Goal: Task Accomplishment & Management: Complete application form

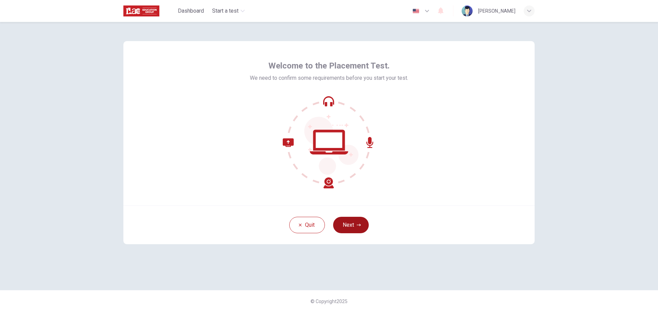
click at [347, 221] on button "Next" at bounding box center [351, 225] width 36 height 16
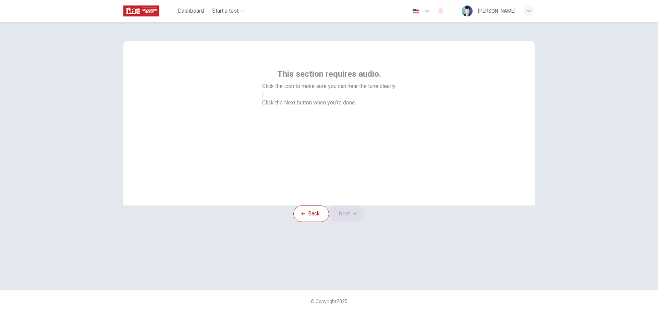
click at [263, 98] on button "button" at bounding box center [262, 94] width 1 height 7
click at [361, 222] on button "Next" at bounding box center [347, 214] width 36 height 16
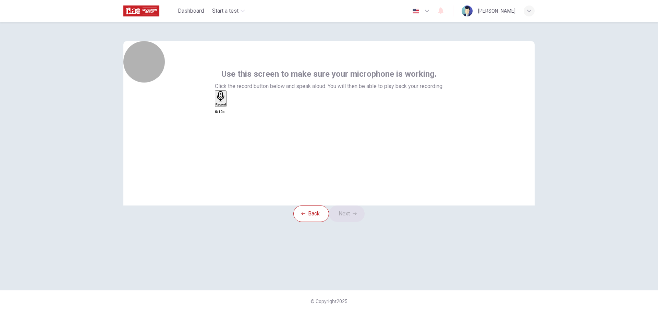
click at [226, 106] on h6 "Record" at bounding box center [220, 104] width 11 height 3
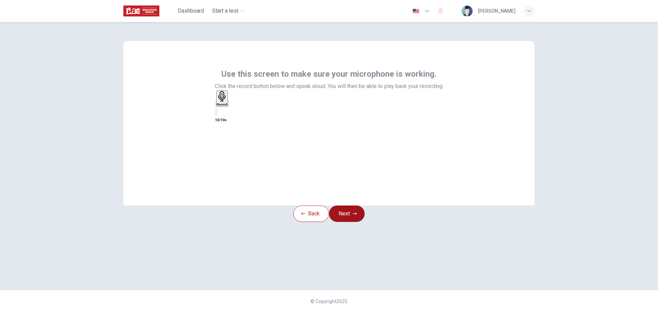
click at [363, 222] on button "Next" at bounding box center [347, 214] width 36 height 16
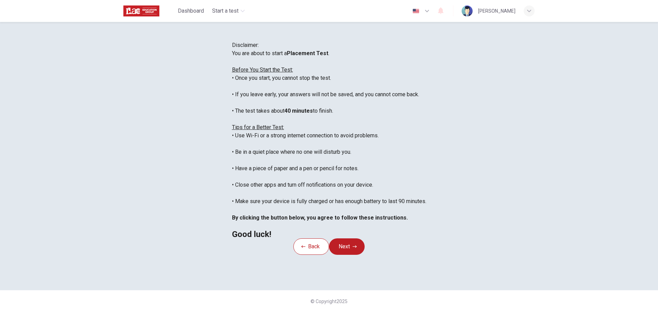
scroll to position [69, 0]
click at [356, 250] on button "Next" at bounding box center [347, 246] width 36 height 16
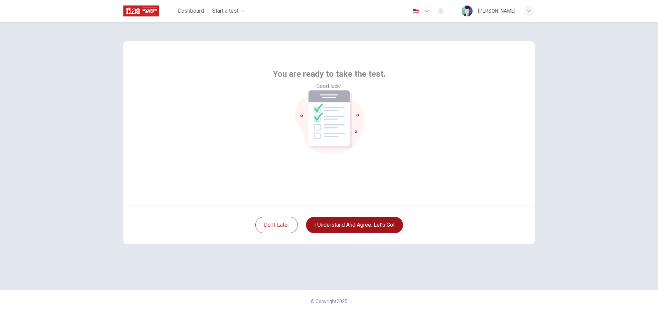
scroll to position [0, 0]
click at [363, 226] on button "I understand and agree. Let’s go!" at bounding box center [354, 225] width 97 height 16
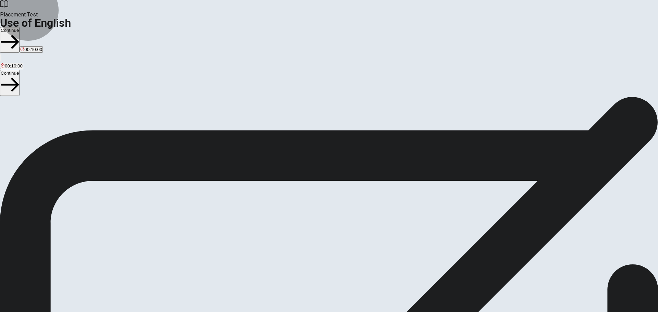
click at [20, 27] on button "Continue" at bounding box center [10, 40] width 20 height 26
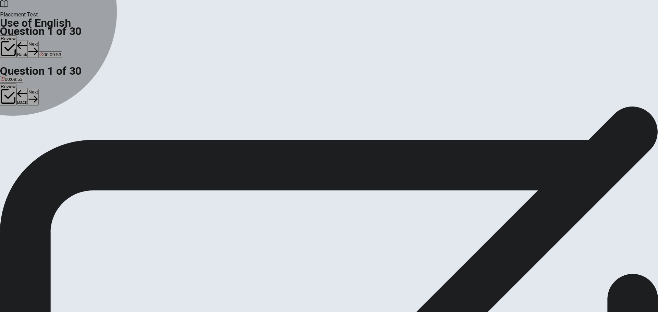
click at [13, 123] on button "A wrote" at bounding box center [6, 129] width 13 height 12
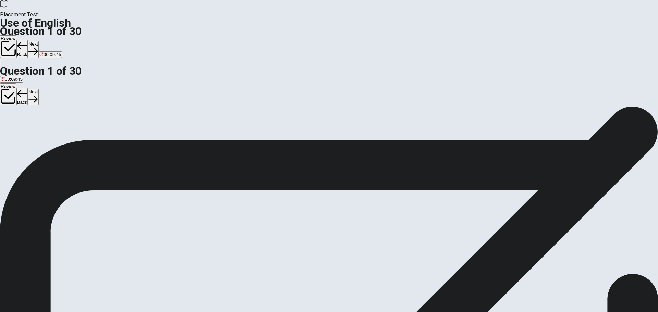
click at [38, 41] on button "Next" at bounding box center [33, 49] width 11 height 17
click at [24, 123] on div "A" at bounding box center [12, 125] width 23 height 5
click at [38, 41] on button "Next" at bounding box center [33, 49] width 11 height 17
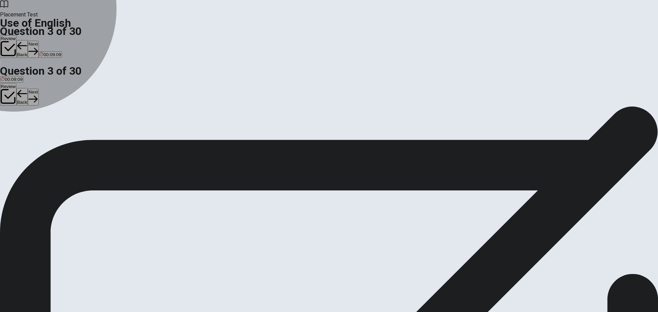
click at [50, 134] on button "D doesn’t" at bounding box center [42, 129] width 16 height 12
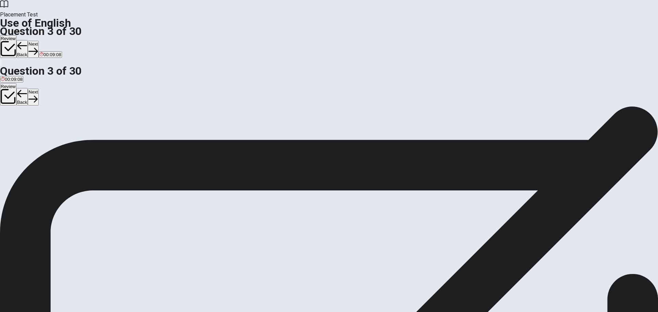
click at [38, 41] on button "Next" at bounding box center [33, 49] width 11 height 17
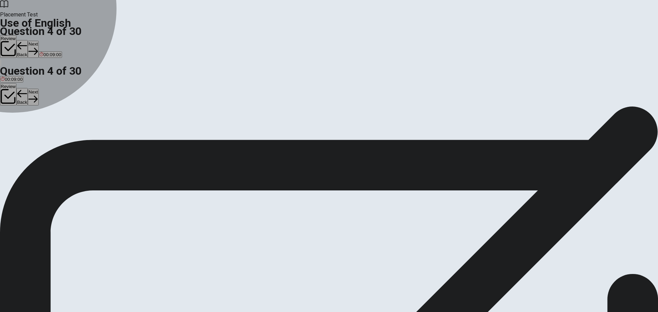
click at [35, 128] on div "C" at bounding box center [30, 125] width 10 height 5
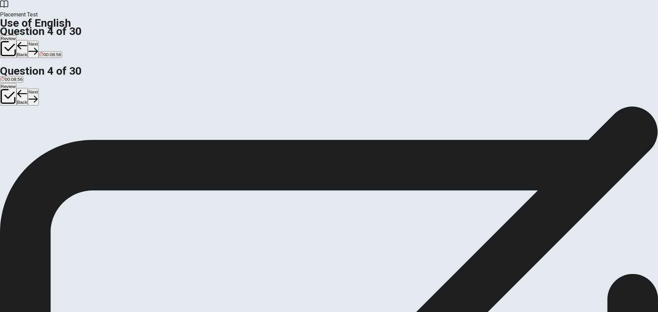
click at [38, 47] on icon "button" at bounding box center [32, 51] width 9 height 9
click at [26, 128] on div "B" at bounding box center [19, 125] width 12 height 5
click at [38, 41] on button "Next" at bounding box center [33, 49] width 11 height 17
click at [10, 123] on div "A" at bounding box center [5, 125] width 9 height 5
click at [27, 41] on button "Next" at bounding box center [21, 49] width 11 height 17
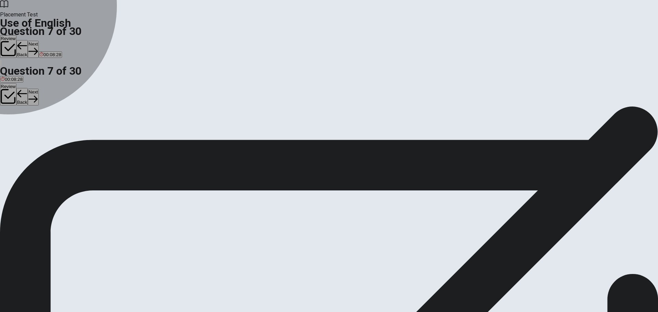
click at [33, 128] on div "B" at bounding box center [24, 125] width 15 height 5
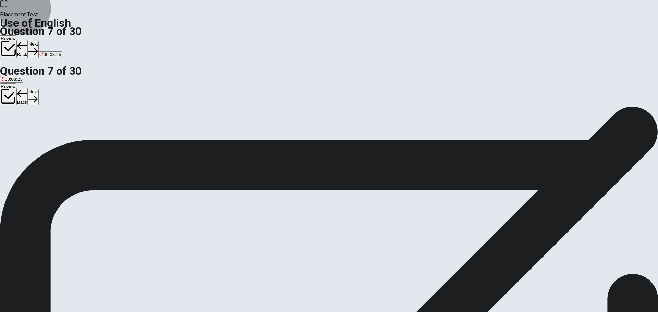
click at [38, 41] on button "Next" at bounding box center [33, 49] width 11 height 17
click at [57, 128] on div "D" at bounding box center [52, 125] width 10 height 5
click at [38, 41] on button "Next" at bounding box center [33, 49] width 11 height 17
click at [32, 134] on button "C clean" at bounding box center [26, 129] width 12 height 12
click at [38, 41] on button "Next" at bounding box center [33, 49] width 11 height 17
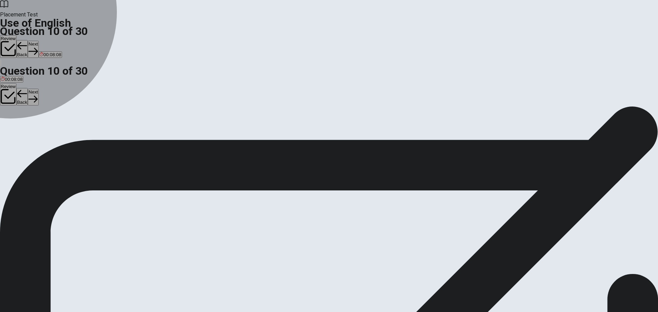
click at [44, 128] on div "D" at bounding box center [40, 125] width 8 height 5
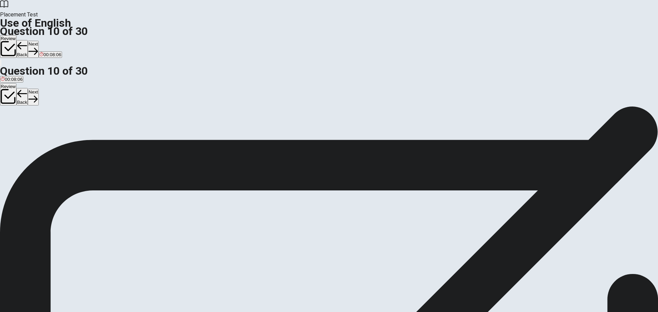
click at [38, 48] on icon "button" at bounding box center [32, 51] width 9 height 7
click at [37, 128] on div "D" at bounding box center [31, 125] width 13 height 5
click at [27, 41] on button "Next" at bounding box center [21, 49] width 11 height 17
click at [25, 123] on div "A" at bounding box center [13, 125] width 25 height 5
click at [38, 41] on button "Next" at bounding box center [33, 49] width 11 height 17
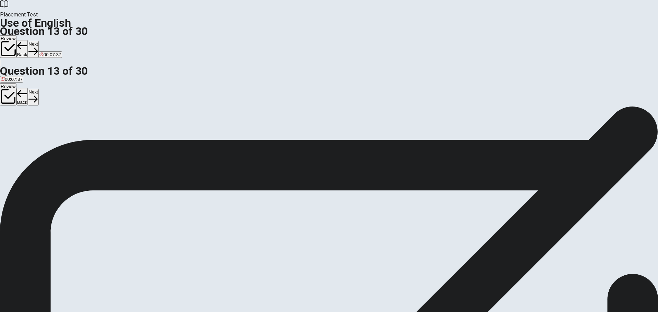
click at [63, 128] on div "D" at bounding box center [56, 125] width 16 height 5
click at [38, 41] on button "Next" at bounding box center [33, 49] width 11 height 17
click at [130, 134] on span "is being reviewed" at bounding box center [112, 130] width 35 height 5
click at [38, 41] on button "Next" at bounding box center [33, 49] width 11 height 17
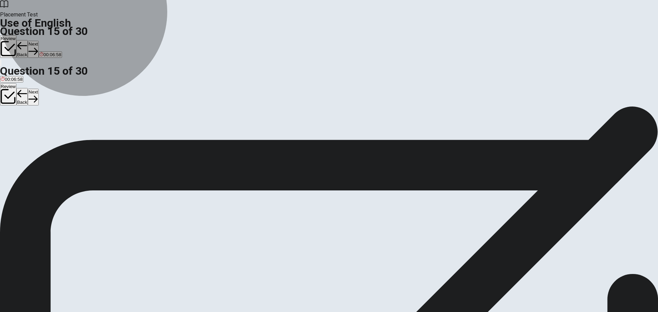
click at [241, 134] on span "to ask someone to join or come to an event" at bounding box center [196, 130] width 87 height 5
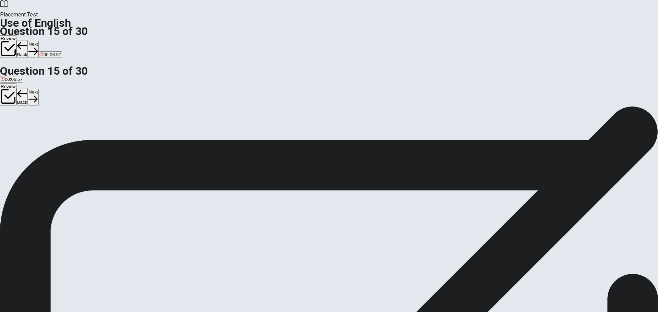
click at [38, 41] on button "Next" at bounding box center [33, 49] width 11 height 17
click at [63, 128] on span "to examine or verify something" at bounding box center [32, 130] width 62 height 5
click at [27, 41] on button "Next" at bounding box center [21, 49] width 11 height 17
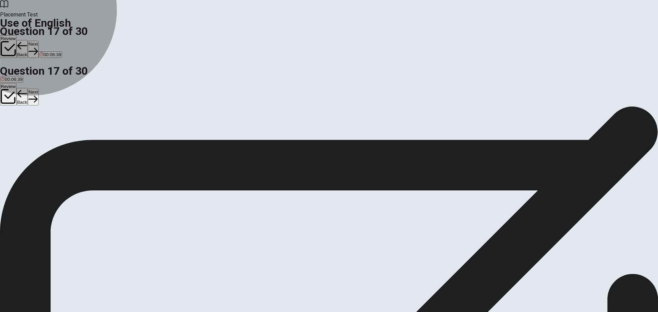
click at [13, 123] on button "A active" at bounding box center [6, 129] width 13 height 12
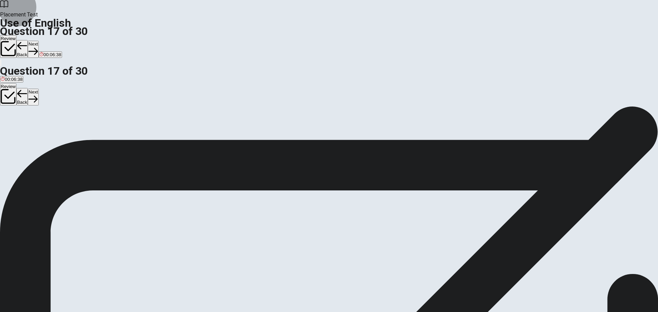
click at [38, 41] on button "Next" at bounding box center [33, 49] width 11 height 17
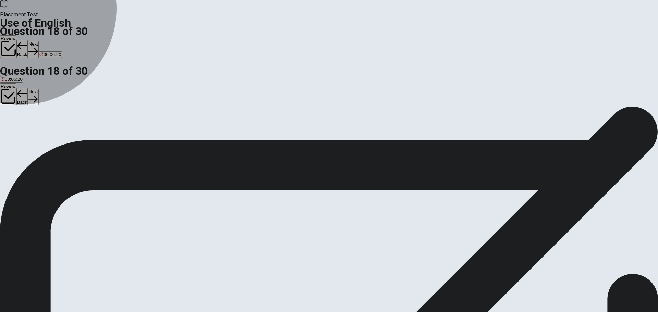
click at [42, 134] on span "score" at bounding box center [36, 130] width 11 height 5
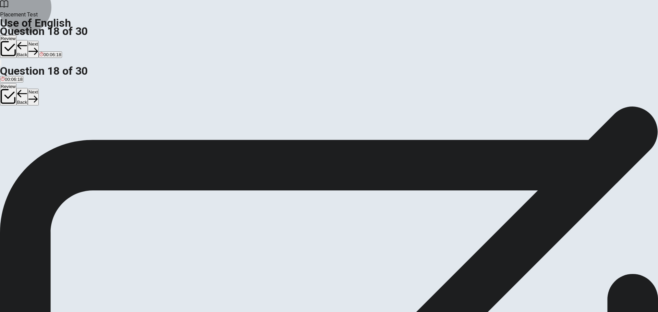
click at [38, 41] on button "Next" at bounding box center [33, 49] width 11 height 17
click at [19, 123] on button "A beautiful" at bounding box center [9, 129] width 19 height 12
click at [38, 41] on button "Next" at bounding box center [33, 49] width 11 height 17
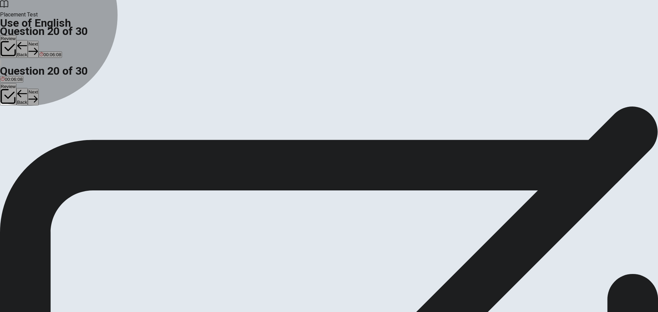
click at [18, 134] on button "B Could" at bounding box center [11, 129] width 13 height 12
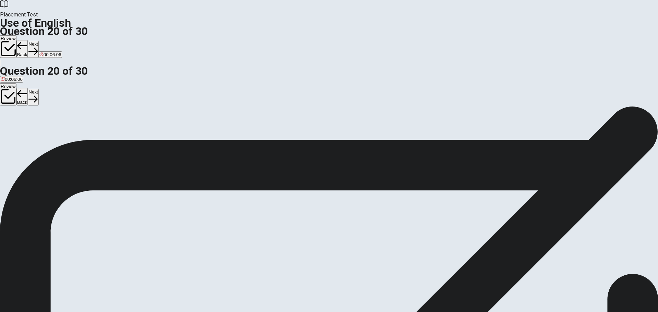
click at [38, 41] on button "Next" at bounding box center [33, 49] width 11 height 17
click at [41, 134] on button "C sent" at bounding box center [36, 129] width 10 height 12
click at [27, 41] on button "Next" at bounding box center [21, 49] width 11 height 17
click at [22, 133] on button "B leaves" at bounding box center [15, 129] width 15 height 12
click at [38, 41] on button "Next" at bounding box center [33, 49] width 11 height 17
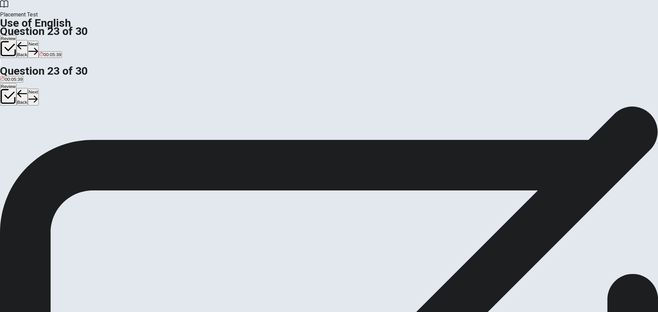
click at [25, 134] on span "was" at bounding box center [21, 130] width 8 height 5
click at [38, 41] on button "Next" at bounding box center [33, 49] width 11 height 17
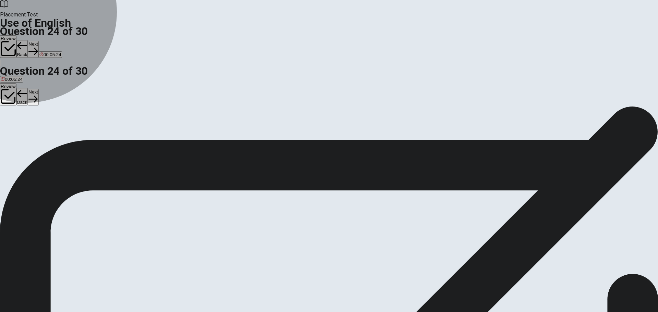
click at [23, 128] on span "the highest" at bounding box center [12, 130] width 22 height 5
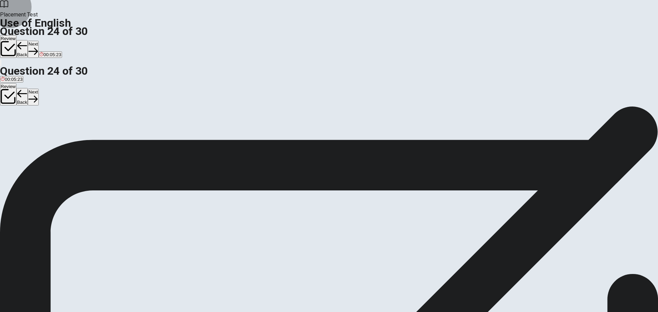
click at [38, 41] on button "Next" at bounding box center [33, 49] width 11 height 17
click at [110, 134] on span "unclear or not specific" at bounding box center [87, 130] width 45 height 5
click at [38, 41] on button "Next" at bounding box center [33, 49] width 11 height 17
click at [24, 134] on button "B deny" at bounding box center [18, 129] width 11 height 12
click at [27, 41] on button "Next" at bounding box center [21, 49] width 11 height 17
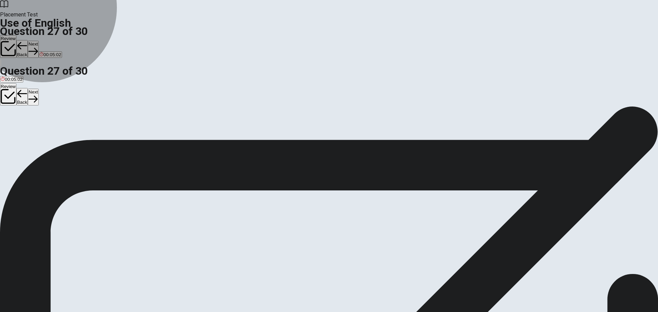
click at [14, 123] on button "A failure" at bounding box center [7, 129] width 14 height 12
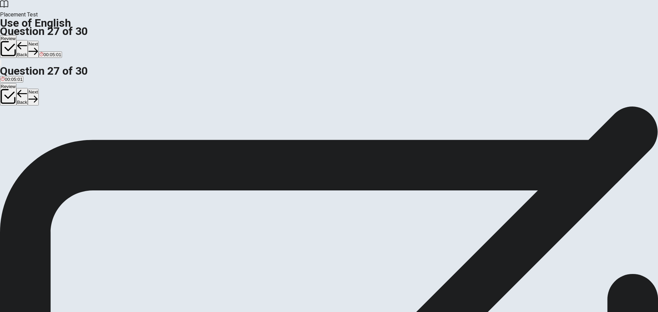
click at [38, 41] on button "Next" at bounding box center [33, 49] width 11 height 17
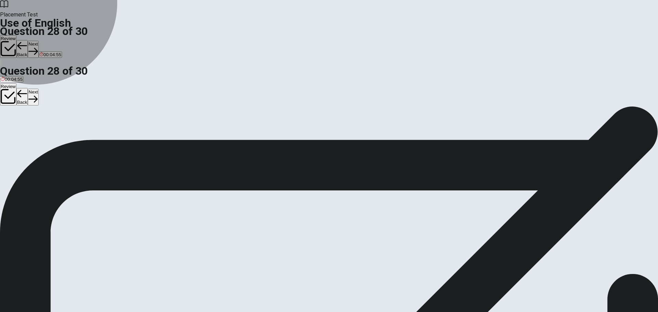
click at [30, 128] on button "B far away" at bounding box center [21, 129] width 19 height 12
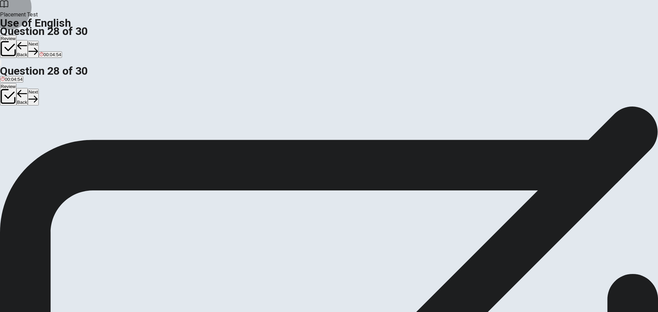
click at [38, 41] on button "Next" at bounding box center [33, 49] width 11 height 17
click at [14, 128] on span "assign" at bounding box center [7, 130] width 13 height 5
click at [38, 41] on button "Next" at bounding box center [33, 49] width 11 height 17
click at [80, 134] on span "would have come" at bounding box center [62, 130] width 36 height 5
click at [38, 41] on button "Next" at bounding box center [33, 49] width 11 height 17
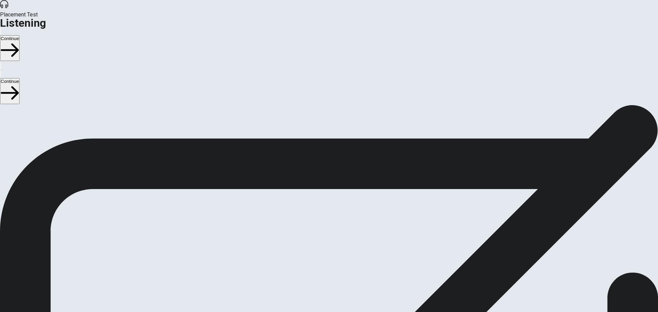
click at [20, 35] on button "Continue" at bounding box center [10, 48] width 20 height 26
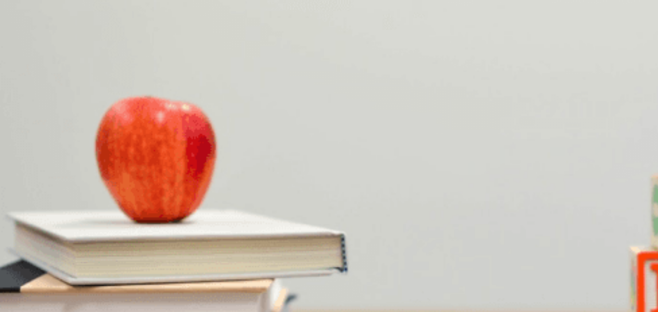
scroll to position [240, 0]
click at [114, 159] on div "C" at bounding box center [86, 161] width 54 height 5
click at [11, 217] on div "A" at bounding box center [6, 219] width 10 height 5
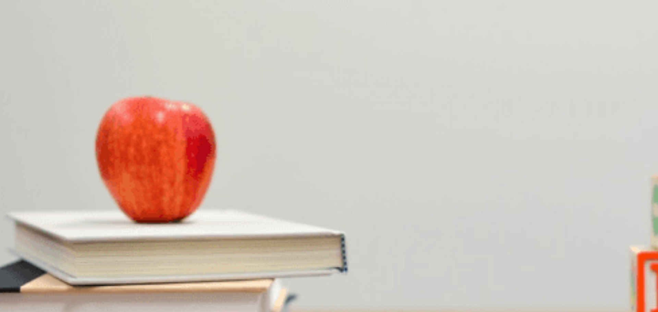
click at [59, 193] on span "It’s helping her energy levels" at bounding box center [30, 195] width 58 height 5
click at [118, 141] on button "C Setting realistic goals" at bounding box center [95, 136] width 45 height 12
drag, startPoint x: 212, startPoint y: 98, endPoint x: 185, endPoint y: 97, distance: 26.7
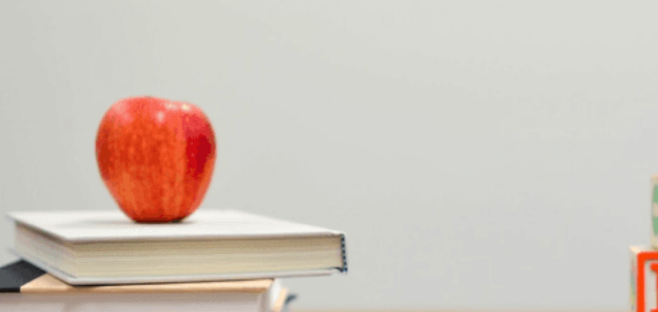
click at [185, 265] on div at bounding box center [329, 265] width 658 height 0
click at [130, 250] on span "Three times a week" at bounding box center [110, 252] width 40 height 5
click at [20, 35] on button "Continue" at bounding box center [10, 48] width 20 height 26
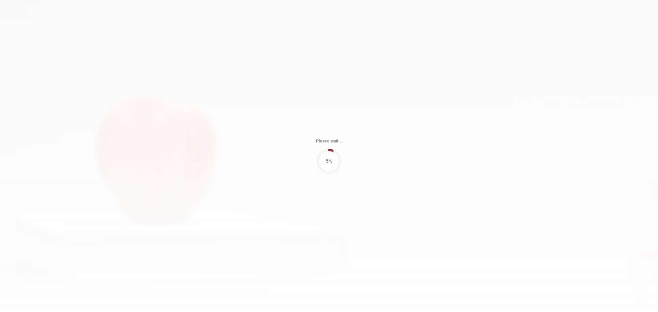
type input "77"
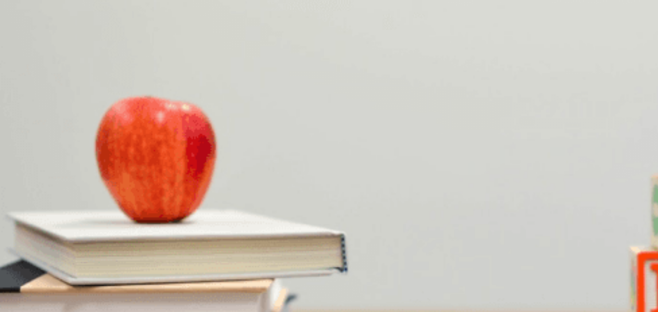
scroll to position [308, 0]
click at [47, 187] on button "C [DATE]" at bounding box center [40, 193] width 16 height 12
click at [133, 135] on span "Combine drafts and rehearse the presentation" at bounding box center [86, 137] width 93 height 5
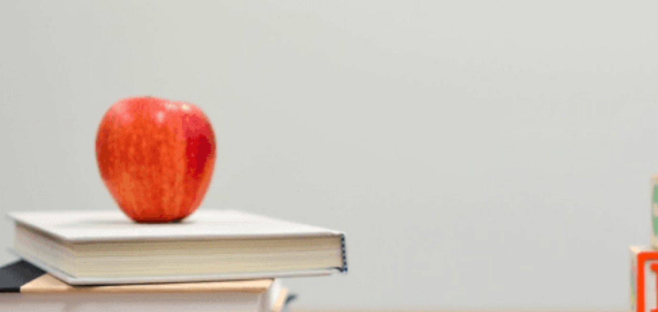
click at [55, 222] on span "He has outlined his section" at bounding box center [28, 224] width 54 height 5
click at [123, 164] on span "Creating the visuals for the slides" at bounding box center [89, 166] width 67 height 5
click at [151, 245] on button "D The research" at bounding box center [137, 251] width 28 height 12
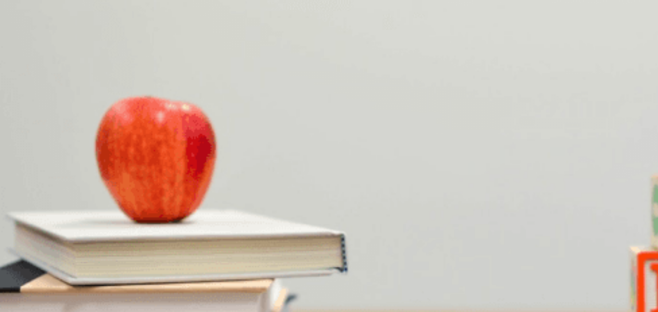
click at [20, 35] on button "Continue" at bounding box center [10, 48] width 20 height 26
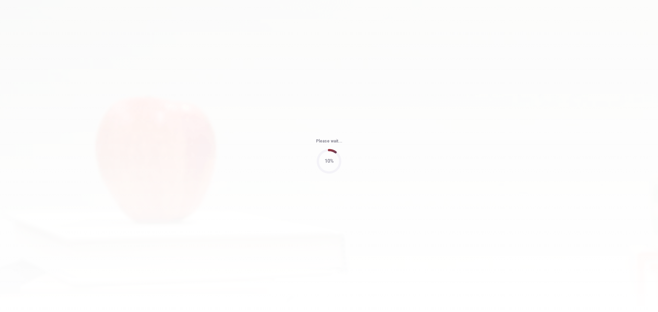
type input "81"
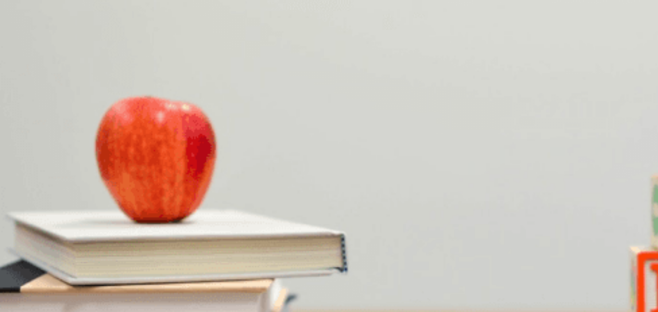
click at [79, 245] on div "A" at bounding box center [40, 247] width 79 height 5
click at [153, 188] on div "C" at bounding box center [122, 190] width 63 height 5
click at [281, 140] on span "Kayaking, a cooking workshop, and a group hike" at bounding box center [231, 137] width 98 height 5
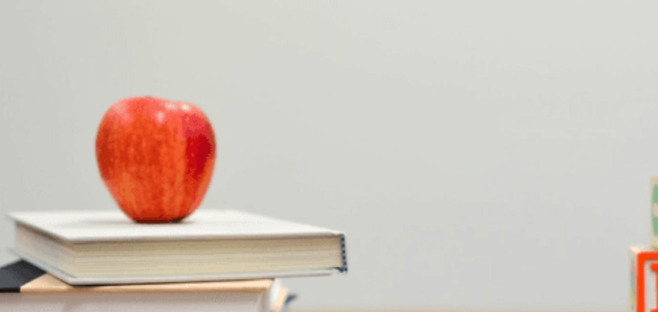
scroll to position [514, 0]
click at [30, 222] on span "$5,000" at bounding box center [23, 224] width 14 height 5
click at [138, 169] on span "Send out a survey" at bounding box center [119, 166] width 37 height 5
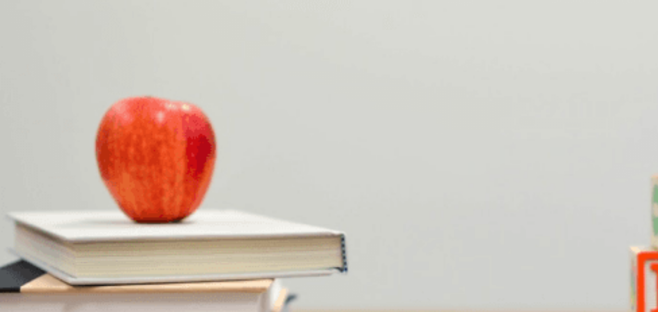
click at [20, 35] on button "Continue" at bounding box center [10, 48] width 20 height 26
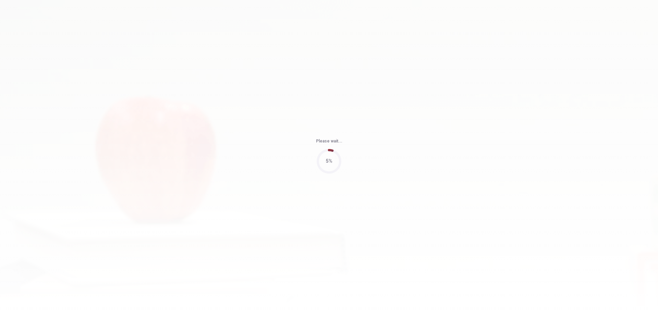
type input "72"
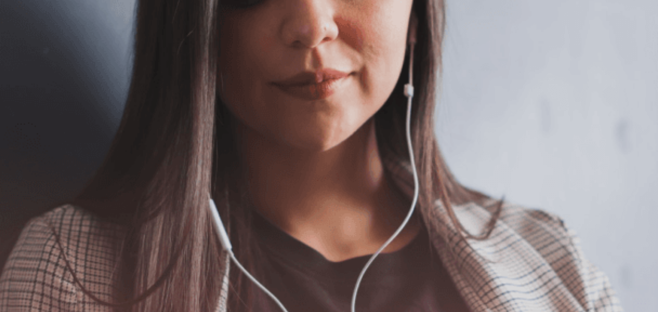
click at [20, 35] on button "Continue" at bounding box center [10, 48] width 20 height 26
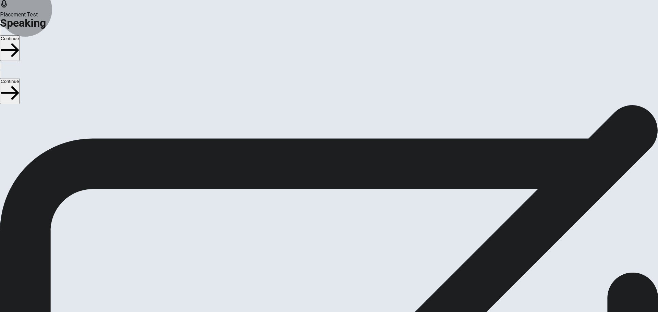
click at [20, 35] on button "Continue" at bounding box center [10, 48] width 20 height 26
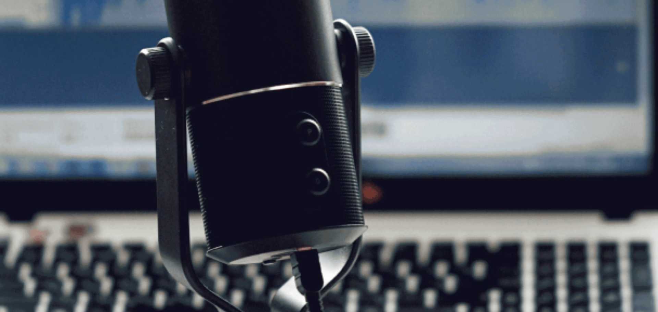
click at [19, 41] on icon "button" at bounding box center [10, 50] width 18 height 18
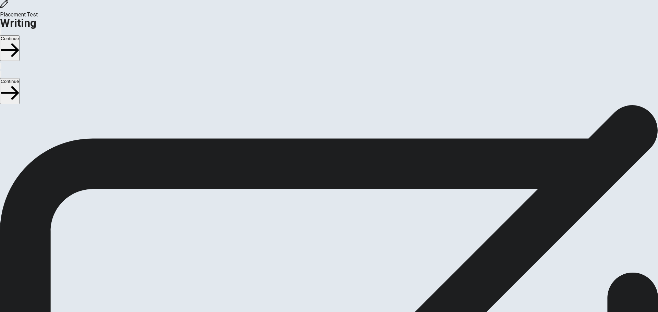
click at [20, 35] on button "Continue" at bounding box center [10, 48] width 20 height 26
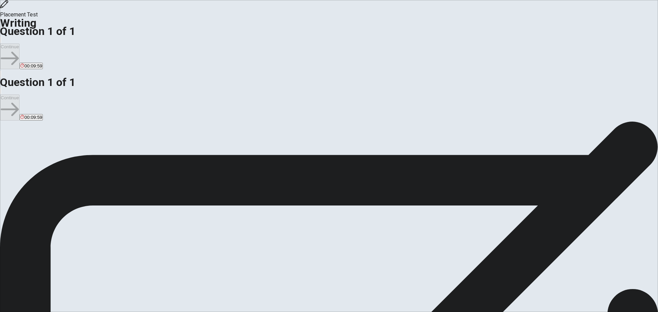
type textarea "Usually, I'm a home person. I don't go out oftenly but if I should chose one ev…"
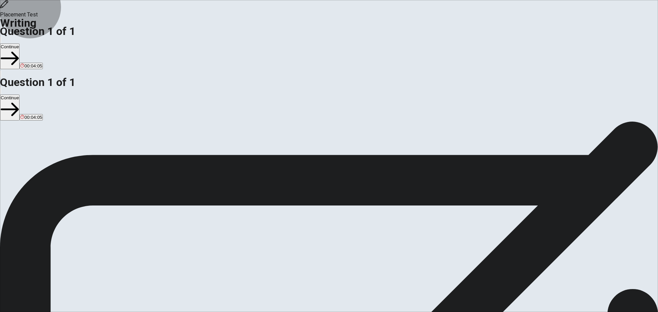
click at [20, 44] on button "Continue" at bounding box center [10, 57] width 20 height 26
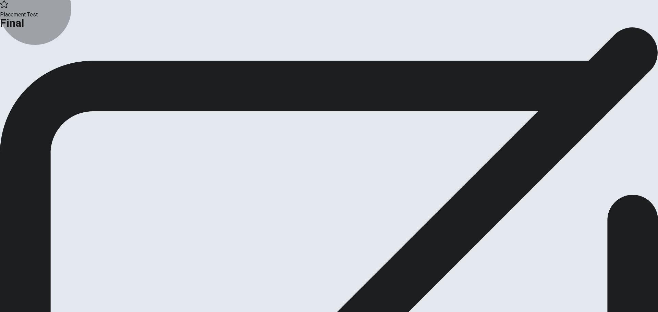
click at [28, 59] on icon "button" at bounding box center [25, 55] width 7 height 7
